Goal: Task Accomplishment & Management: Manage account settings

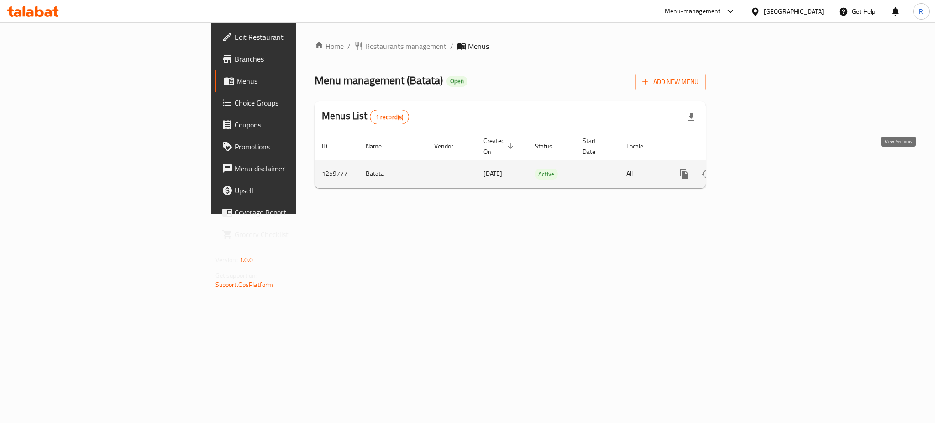
click at [756, 168] on icon "enhanced table" at bounding box center [750, 173] width 11 height 11
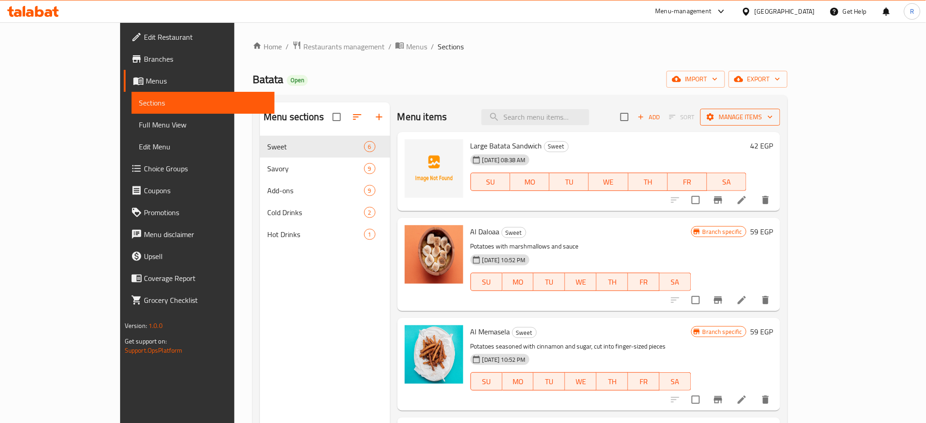
click at [773, 119] on span "Manage items" at bounding box center [739, 116] width 65 height 11
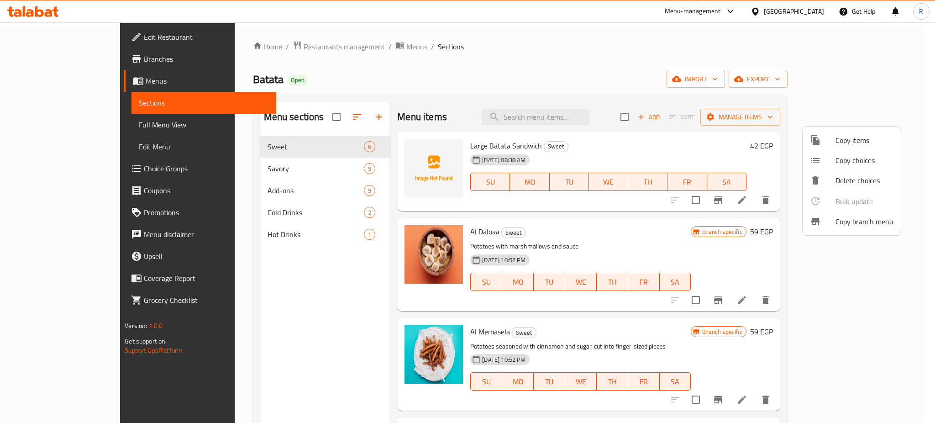
click at [857, 141] on span "Copy items" at bounding box center [865, 140] width 58 height 11
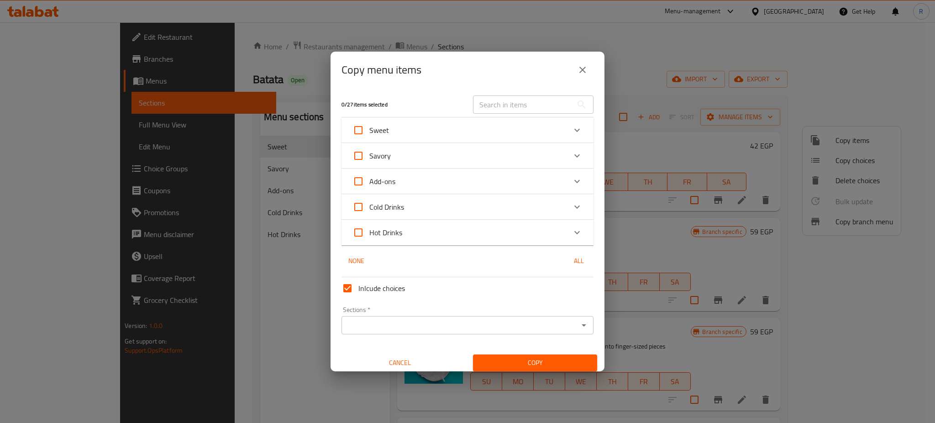
click at [712, 62] on div "Copy menu items 0 / 27 items selected ​ Sweet Large Batata Sandwich 42 EGP Al D…" at bounding box center [467, 211] width 935 height 423
click at [583, 72] on icon "close" at bounding box center [582, 69] width 11 height 11
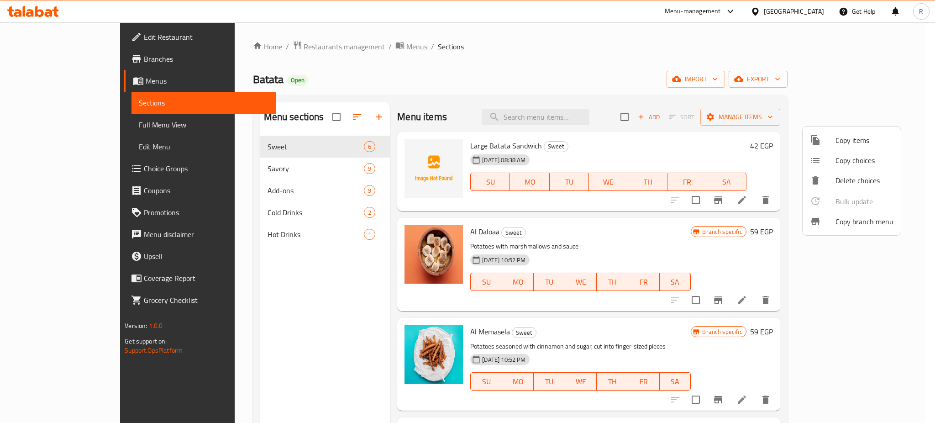
click at [633, 80] on div at bounding box center [467, 211] width 935 height 423
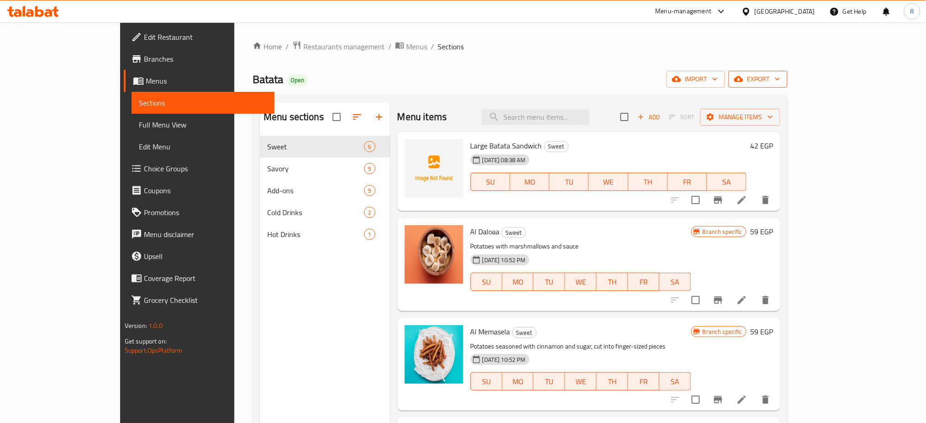
click at [780, 79] on span "export" at bounding box center [758, 79] width 44 height 11
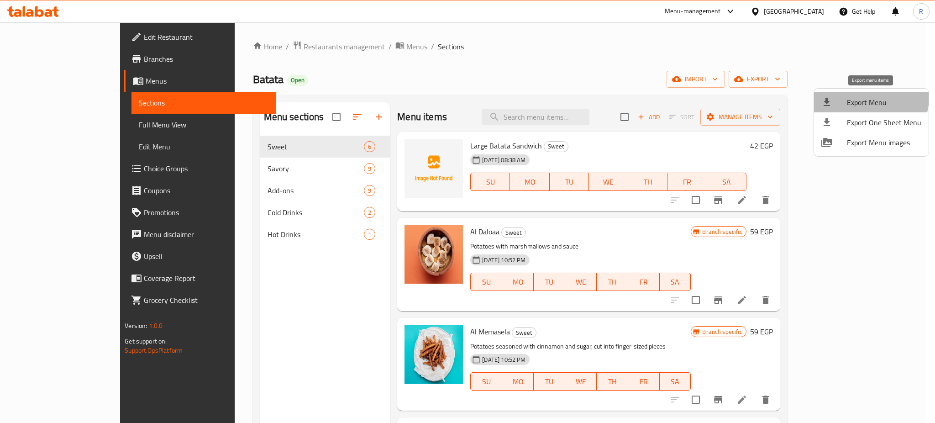
click at [864, 97] on span "Export Menu" at bounding box center [884, 102] width 74 height 11
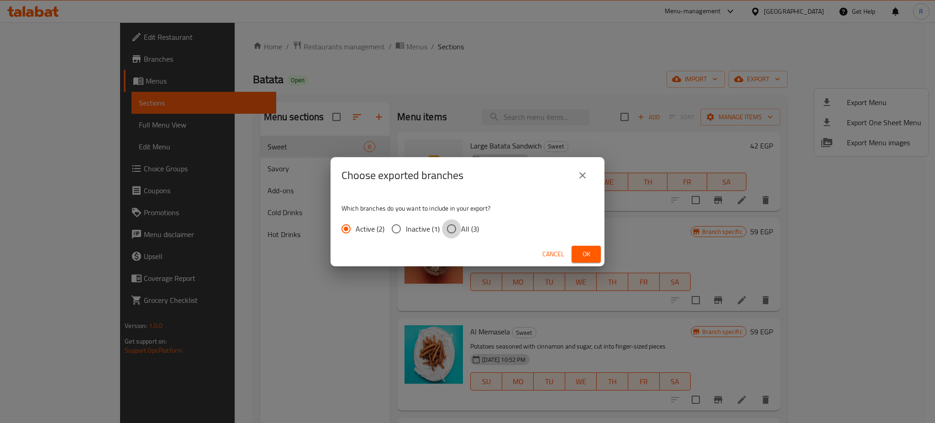
click at [449, 227] on input "All (3)" at bounding box center [451, 228] width 19 height 19
radio input "true"
click at [581, 254] on span "Ok" at bounding box center [586, 253] width 15 height 11
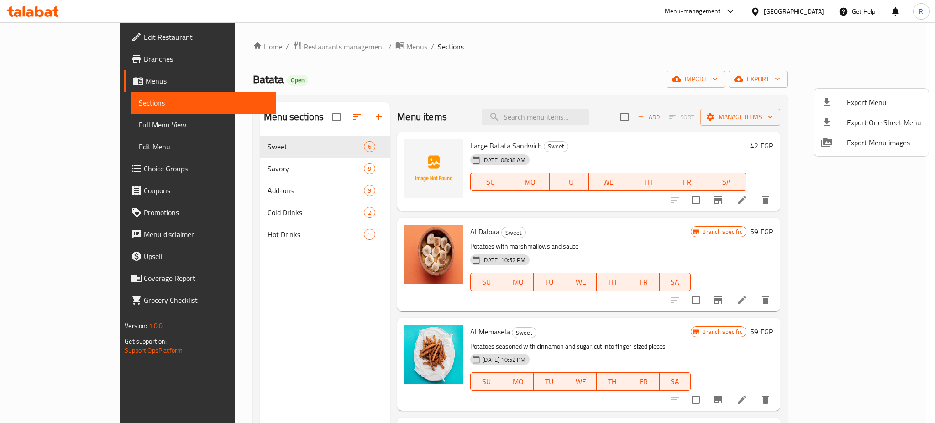
drag, startPoint x: 516, startPoint y: 57, endPoint x: 516, endPoint y: 62, distance: 5.0
click at [516, 57] on div at bounding box center [467, 211] width 935 height 423
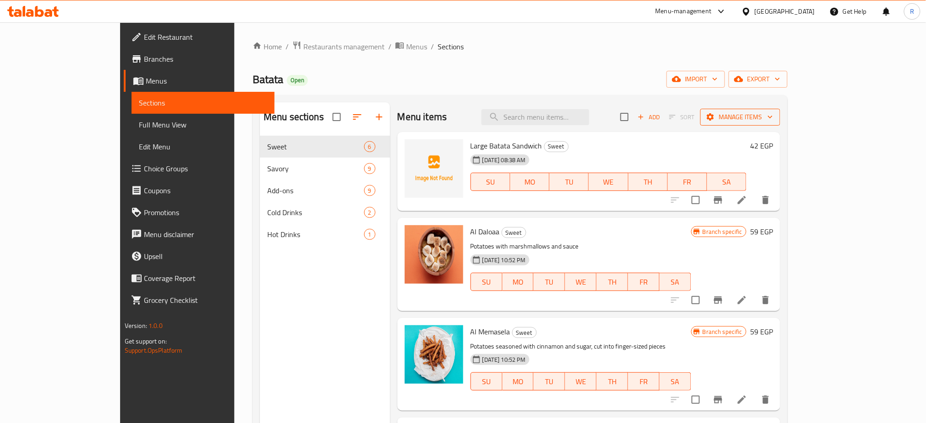
click at [780, 125] on button "Manage items" at bounding box center [740, 117] width 80 height 17
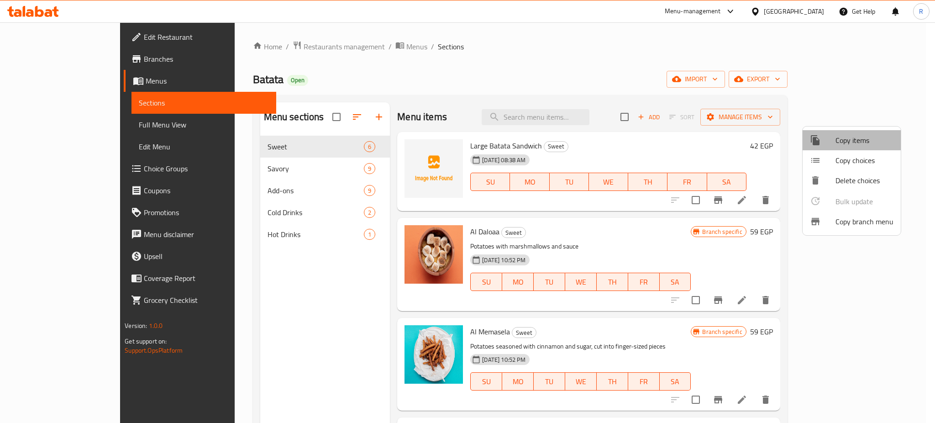
click at [857, 146] on span "Copy items" at bounding box center [865, 140] width 58 height 11
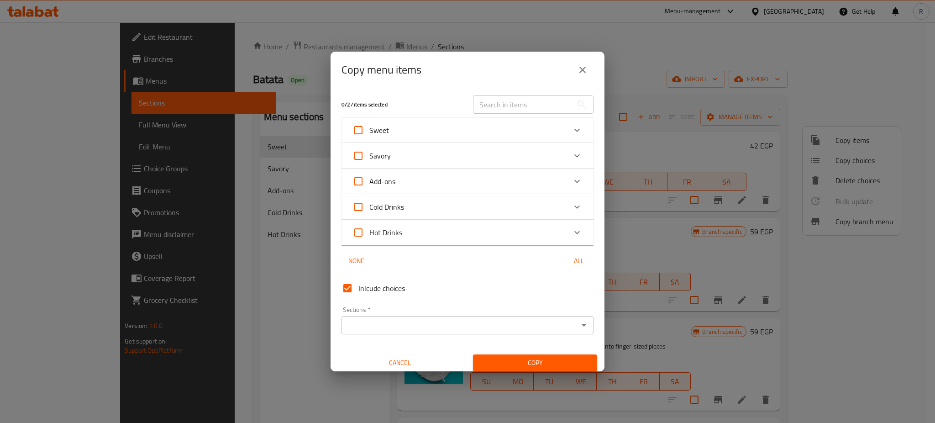
click at [587, 73] on icon "close" at bounding box center [582, 69] width 11 height 11
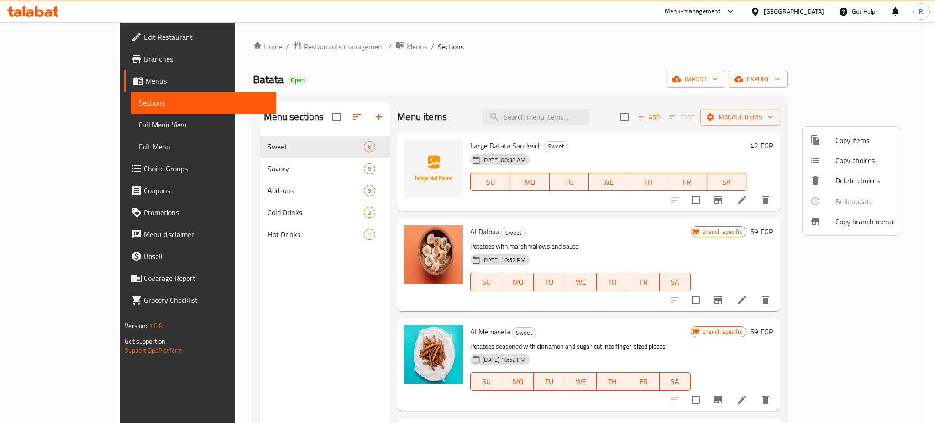
click at [861, 219] on span "Copy branch menu" at bounding box center [865, 221] width 58 height 11
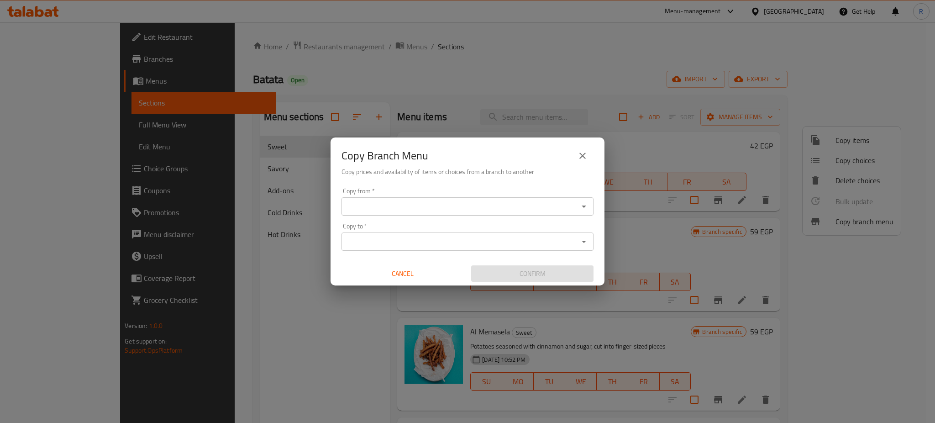
click at [569, 215] on div "Copy from *" at bounding box center [468, 206] width 252 height 18
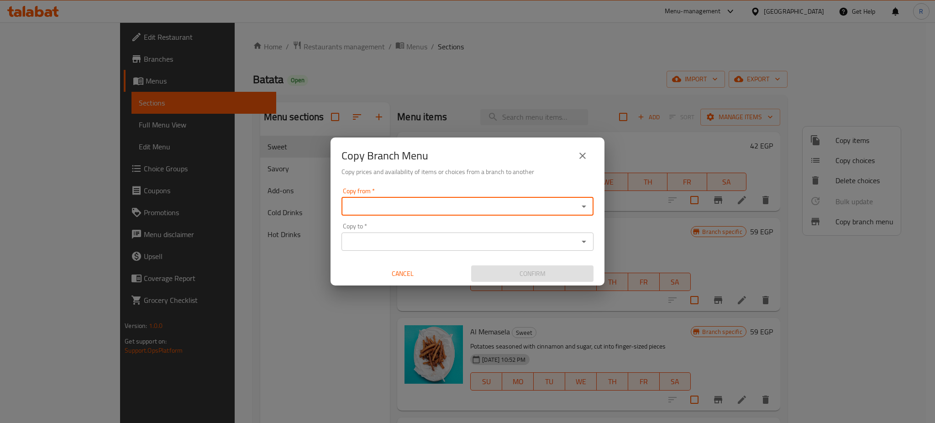
click at [582, 208] on icon "Open" at bounding box center [584, 206] width 11 height 11
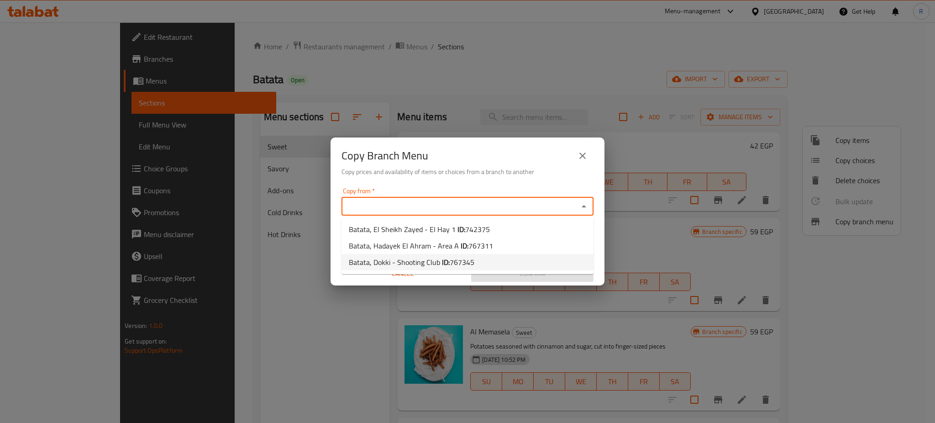
click at [555, 261] on li "Batata, Dokki - Shooting Club ID: 767345" at bounding box center [468, 262] width 252 height 16
type input "Batata, Dokki - Shooting Club"
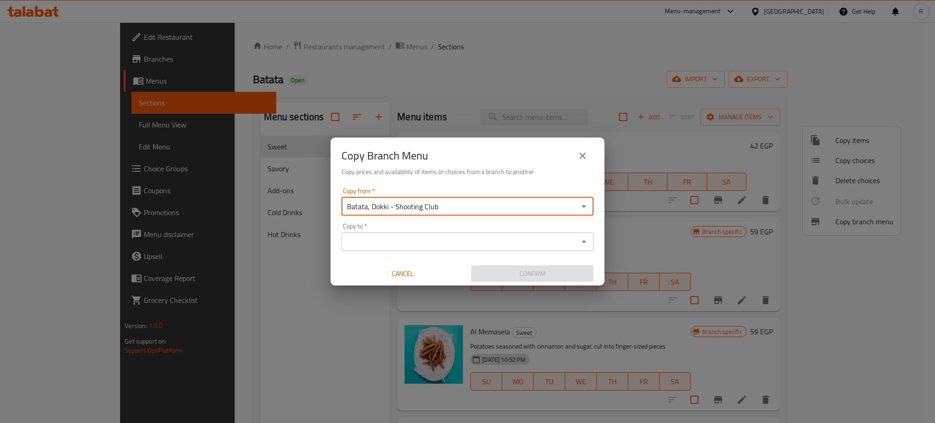
click at [581, 246] on icon "Open" at bounding box center [584, 241] width 11 height 11
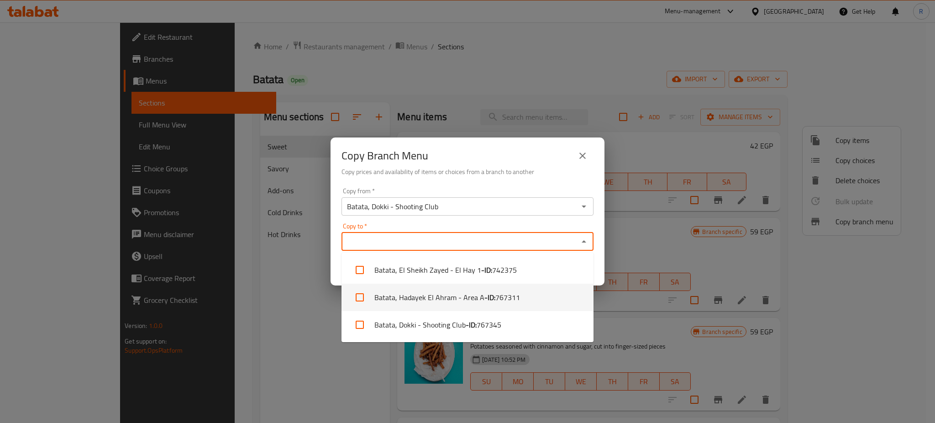
click at [526, 299] on li "Batata, Hadayek El Ahram - Area A - ID: 767311" at bounding box center [468, 297] width 252 height 27
checkbox input "true"
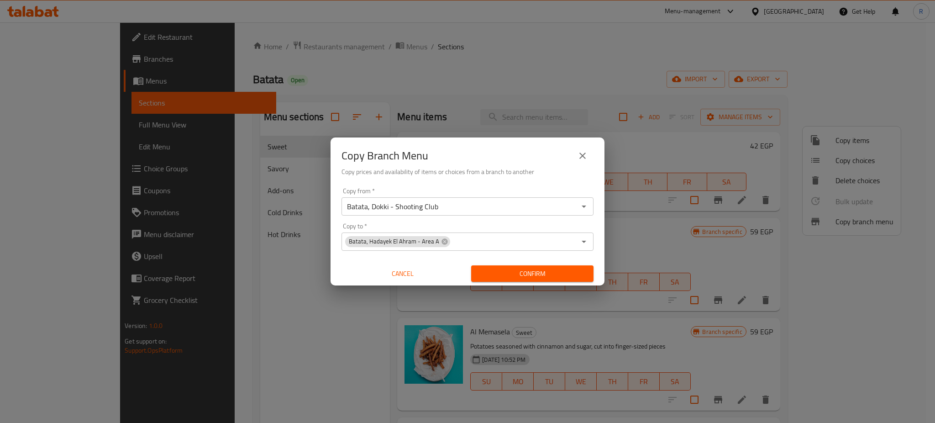
click at [595, 276] on div "Confirm" at bounding box center [533, 274] width 130 height 24
click at [568, 278] on span "Confirm" at bounding box center [533, 273] width 108 height 11
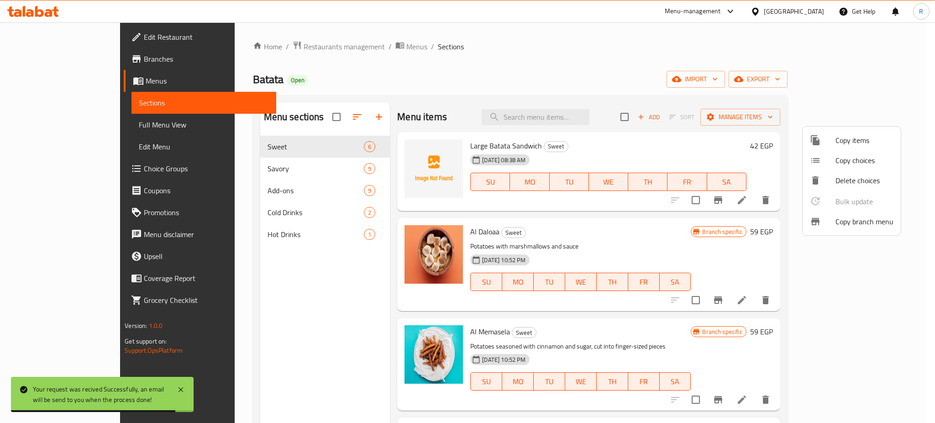
click at [874, 82] on div at bounding box center [467, 211] width 935 height 423
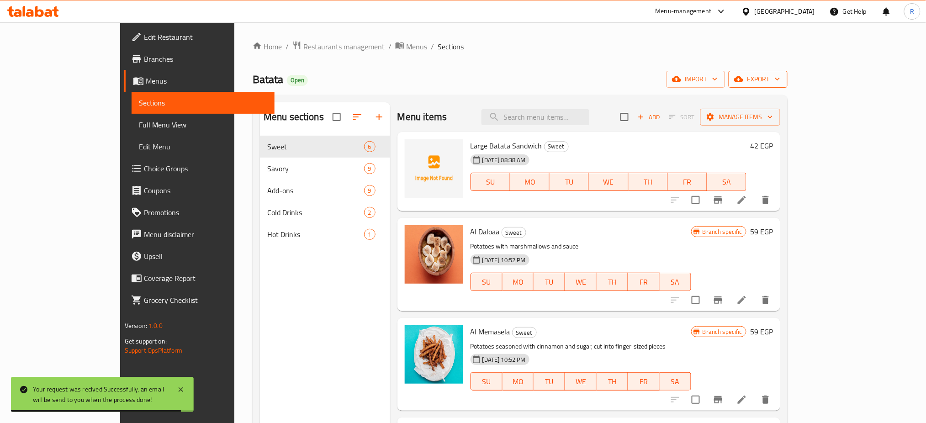
click at [780, 84] on span "export" at bounding box center [758, 79] width 44 height 11
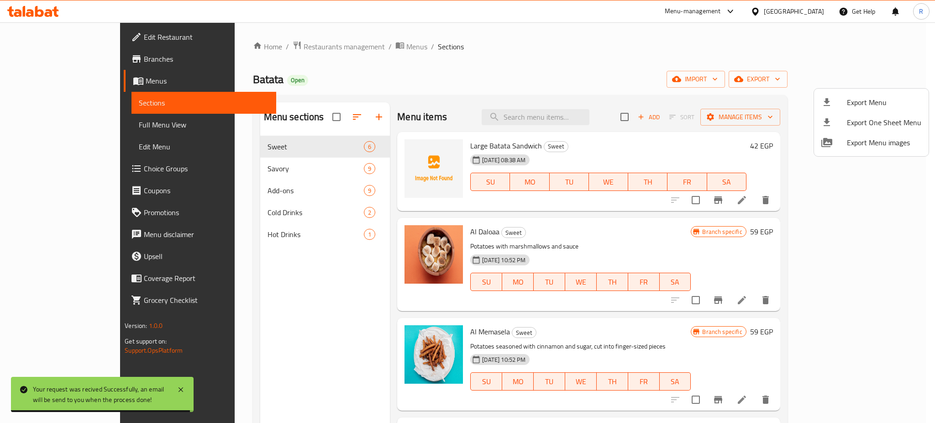
click at [865, 103] on span "Export Menu" at bounding box center [884, 102] width 74 height 11
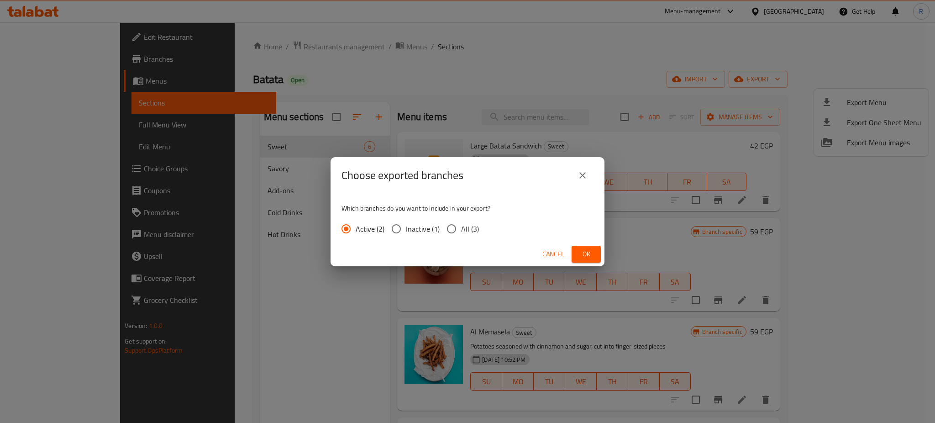
click at [453, 228] on input "All (3)" at bounding box center [451, 228] width 19 height 19
radio input "true"
click at [593, 255] on span "Ok" at bounding box center [586, 253] width 15 height 11
